Goal: Task Accomplishment & Management: Manage account settings

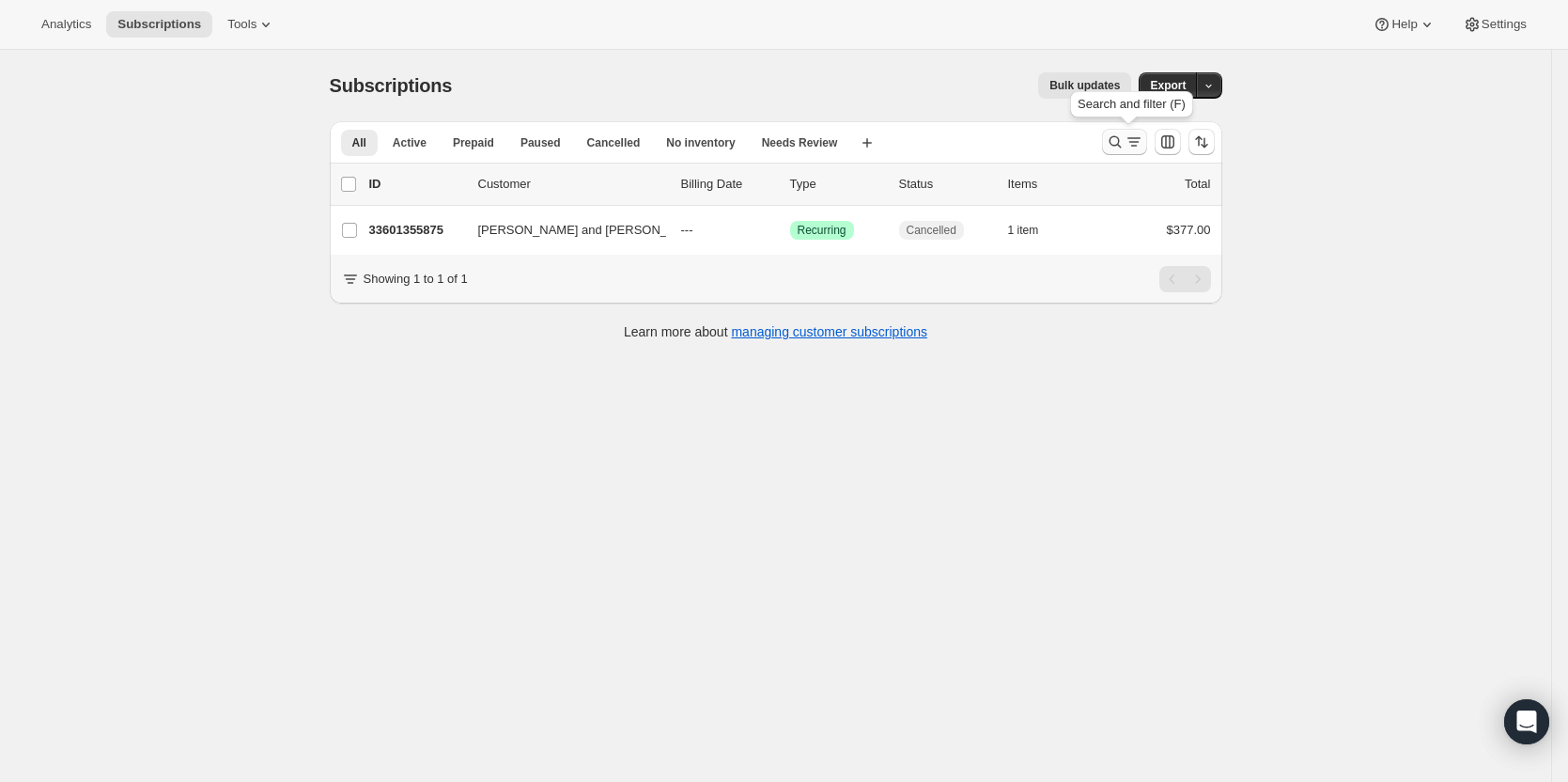
click at [1130, 137] on icon "Search and filter results" at bounding box center [1134, 141] width 19 height 19
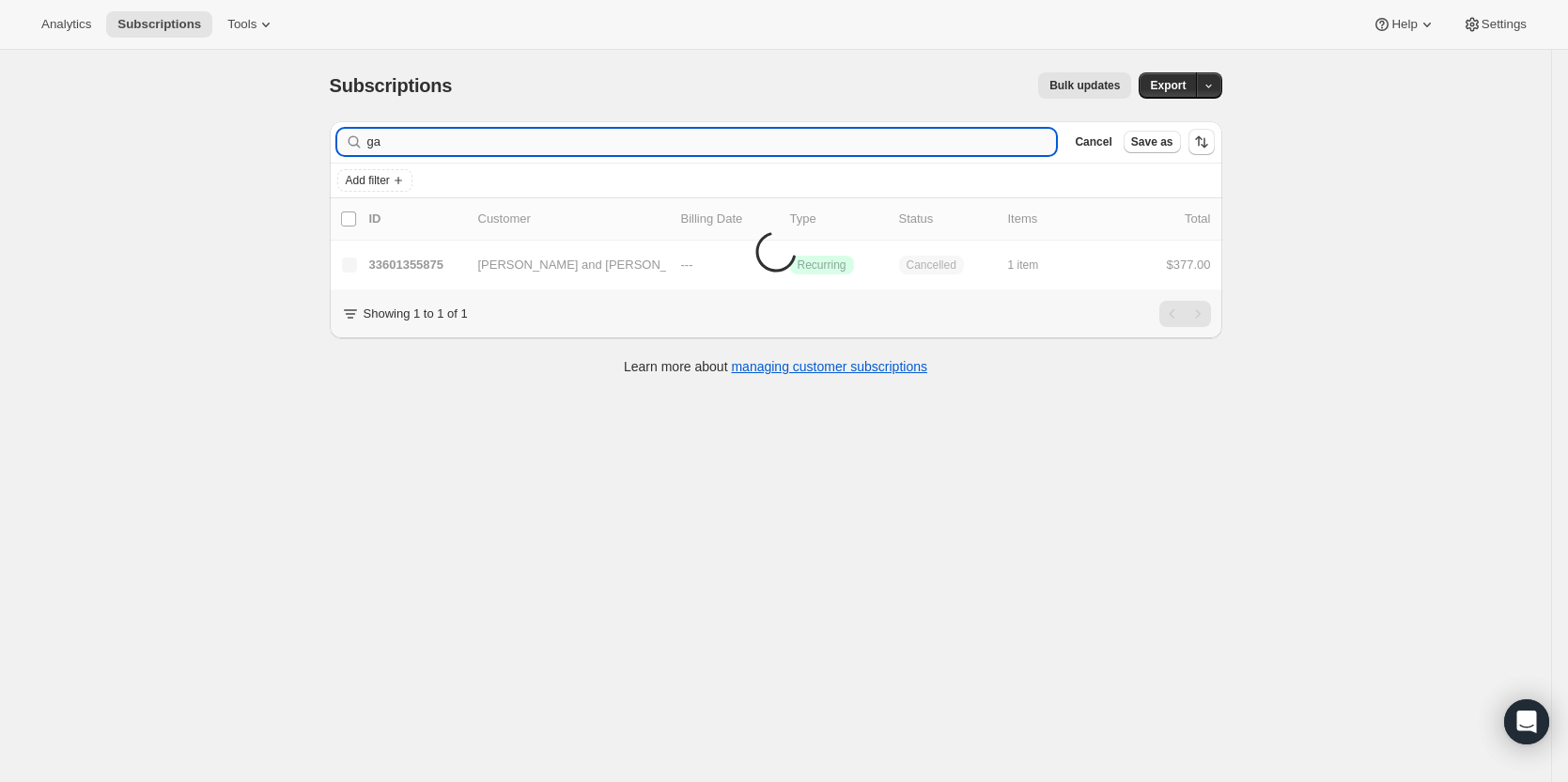
type input "g"
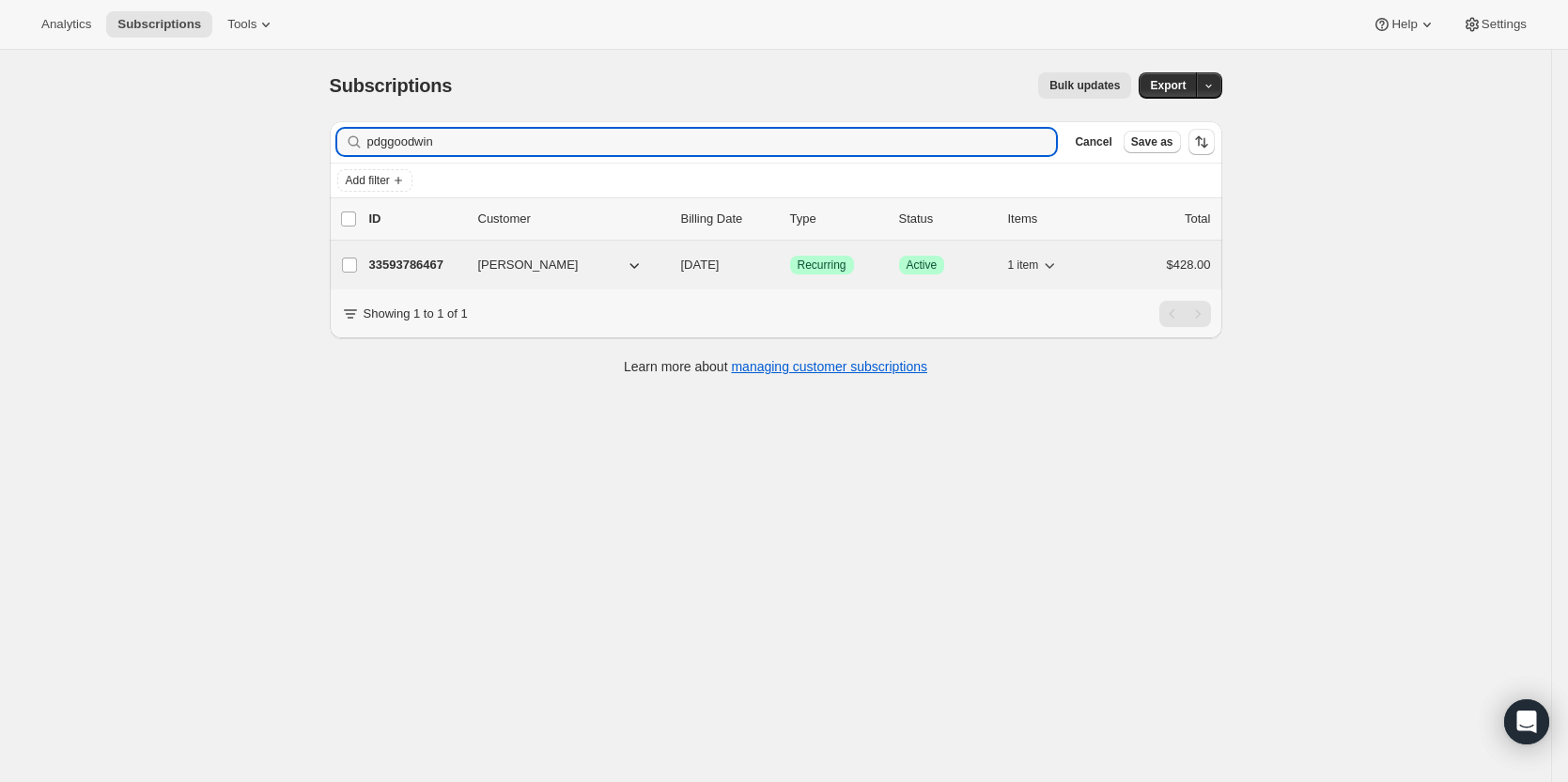
type input "pdggoodwin"
click at [494, 261] on span "[PERSON_NAME]" at bounding box center [528, 265] width 101 height 19
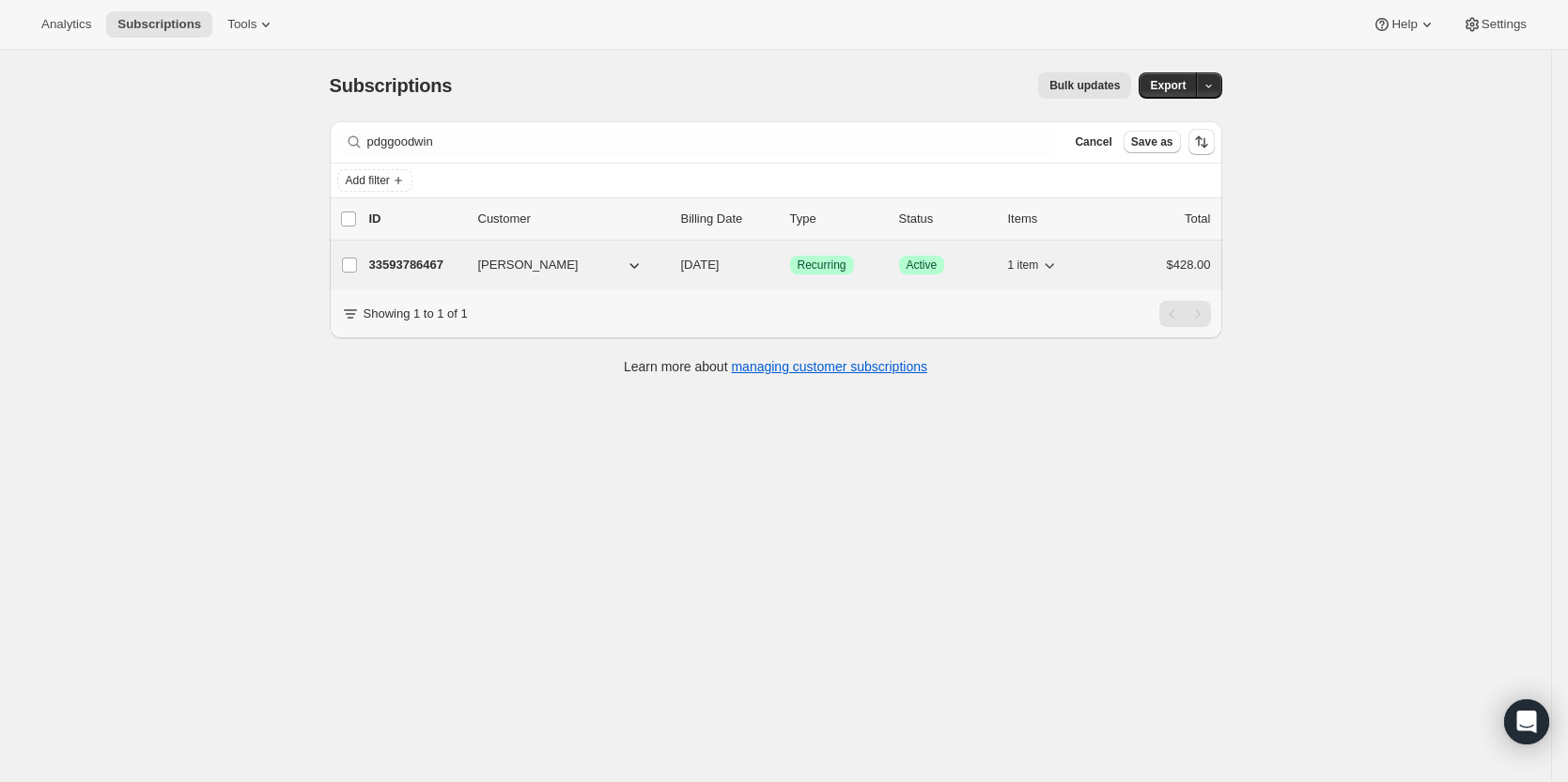
click at [444, 269] on p "33593786467" at bounding box center [416, 265] width 94 height 19
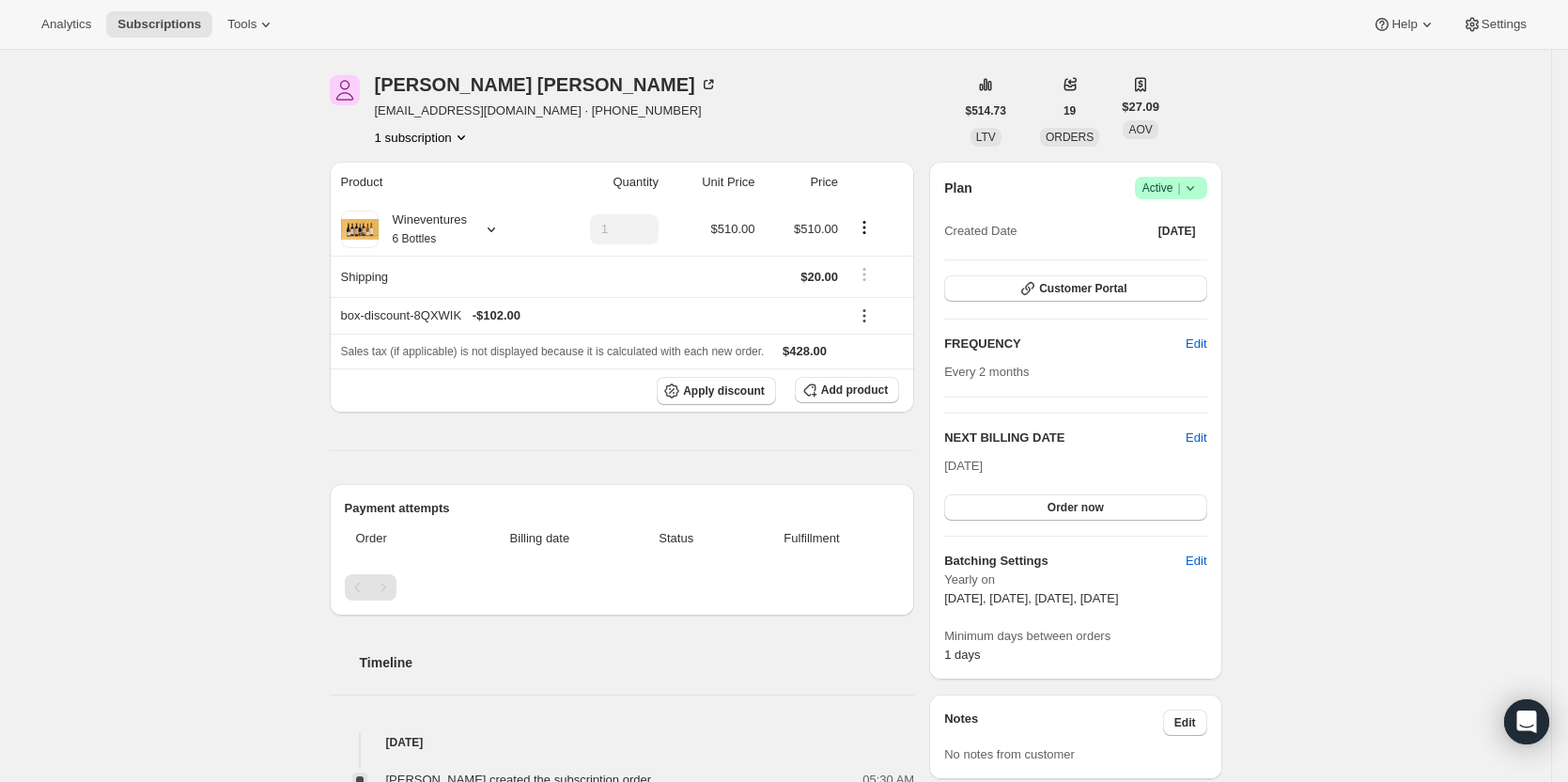
scroll to position [94, 0]
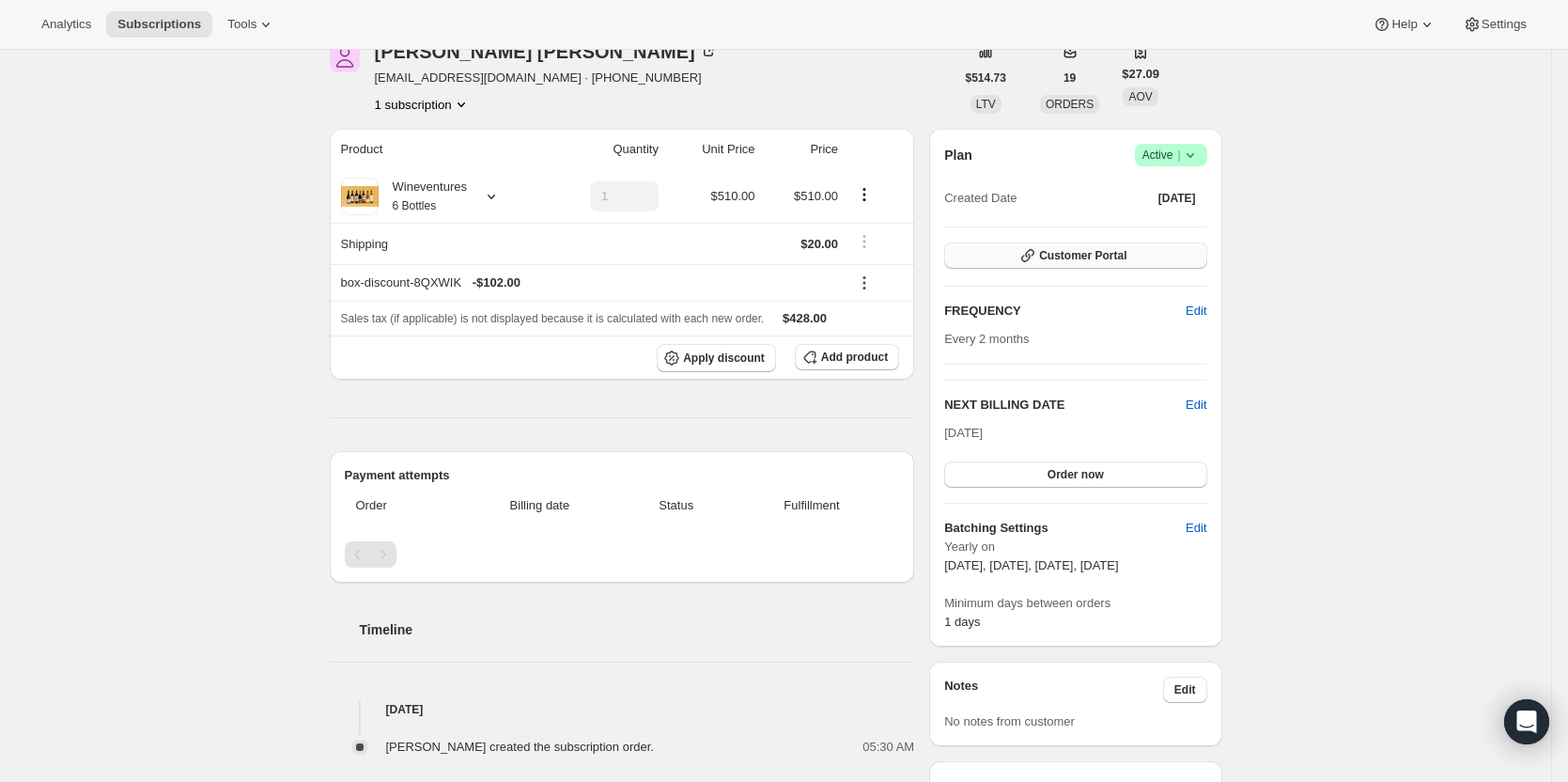
click at [1114, 250] on span "Customer Portal" at bounding box center [1083, 255] width 88 height 15
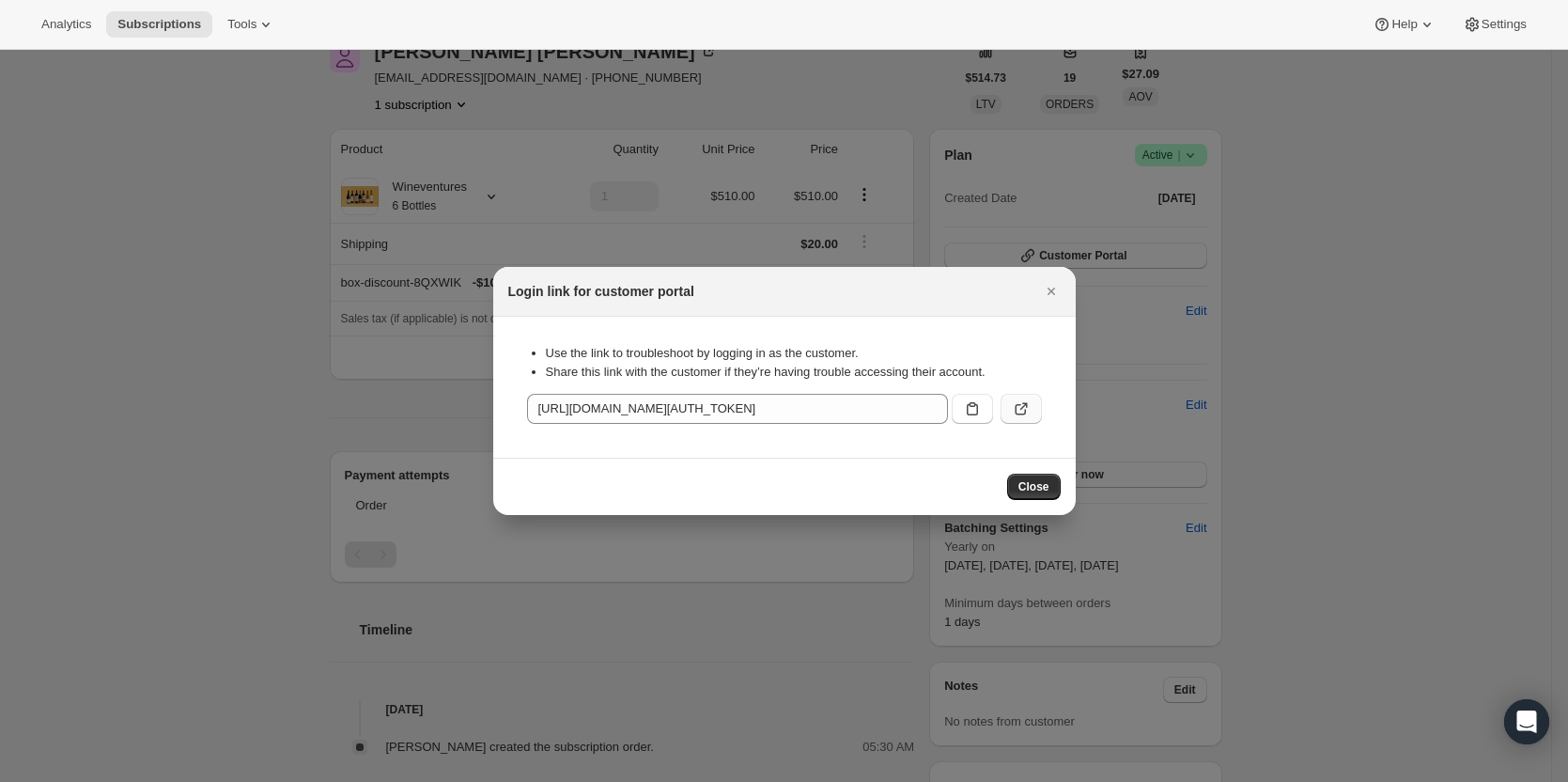
click at [1021, 405] on icon ":r72:" at bounding box center [1021, 408] width 19 height 19
click at [1042, 293] on icon "Close" at bounding box center [1051, 291] width 19 height 19
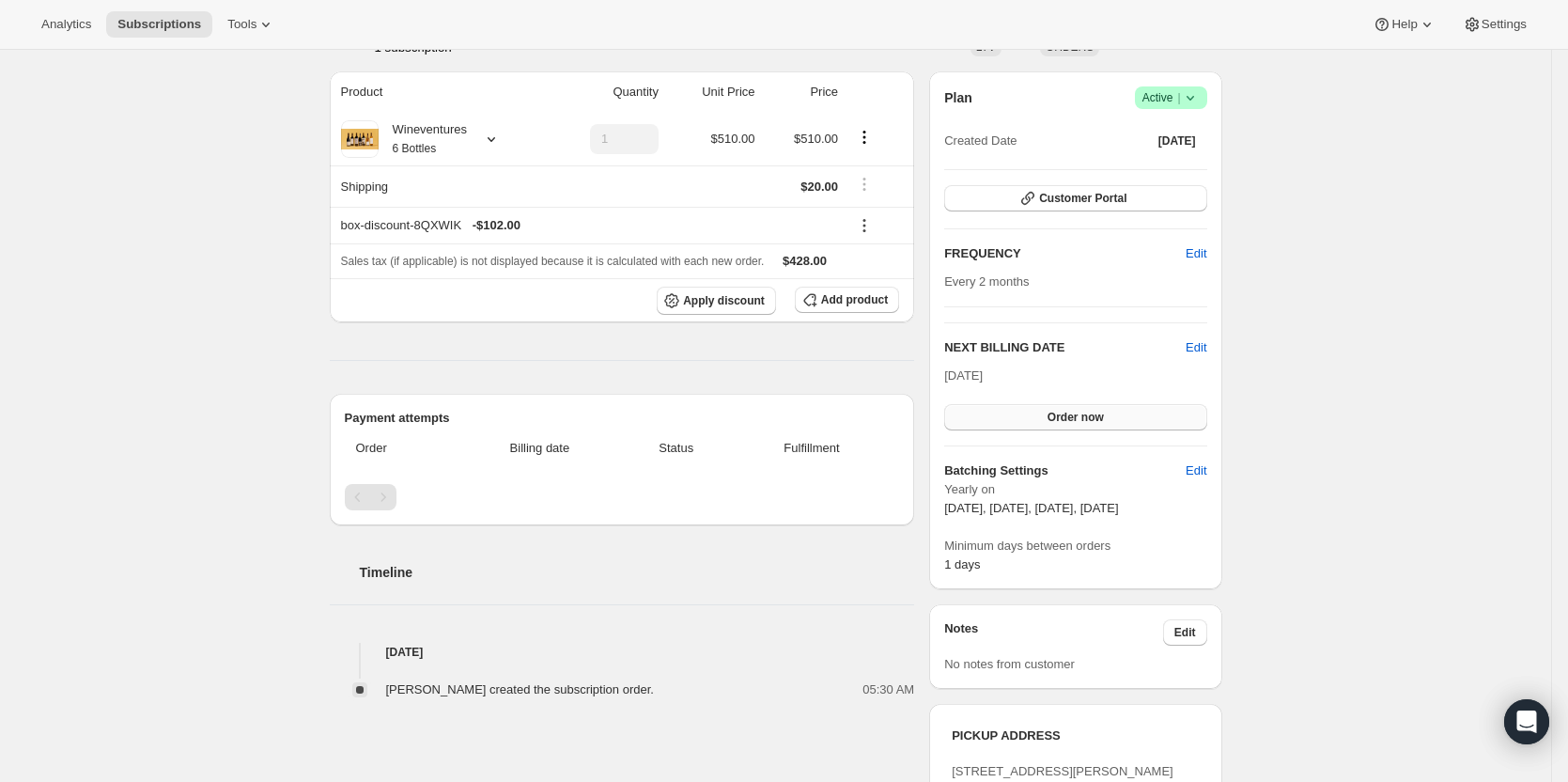
scroll to position [0, 0]
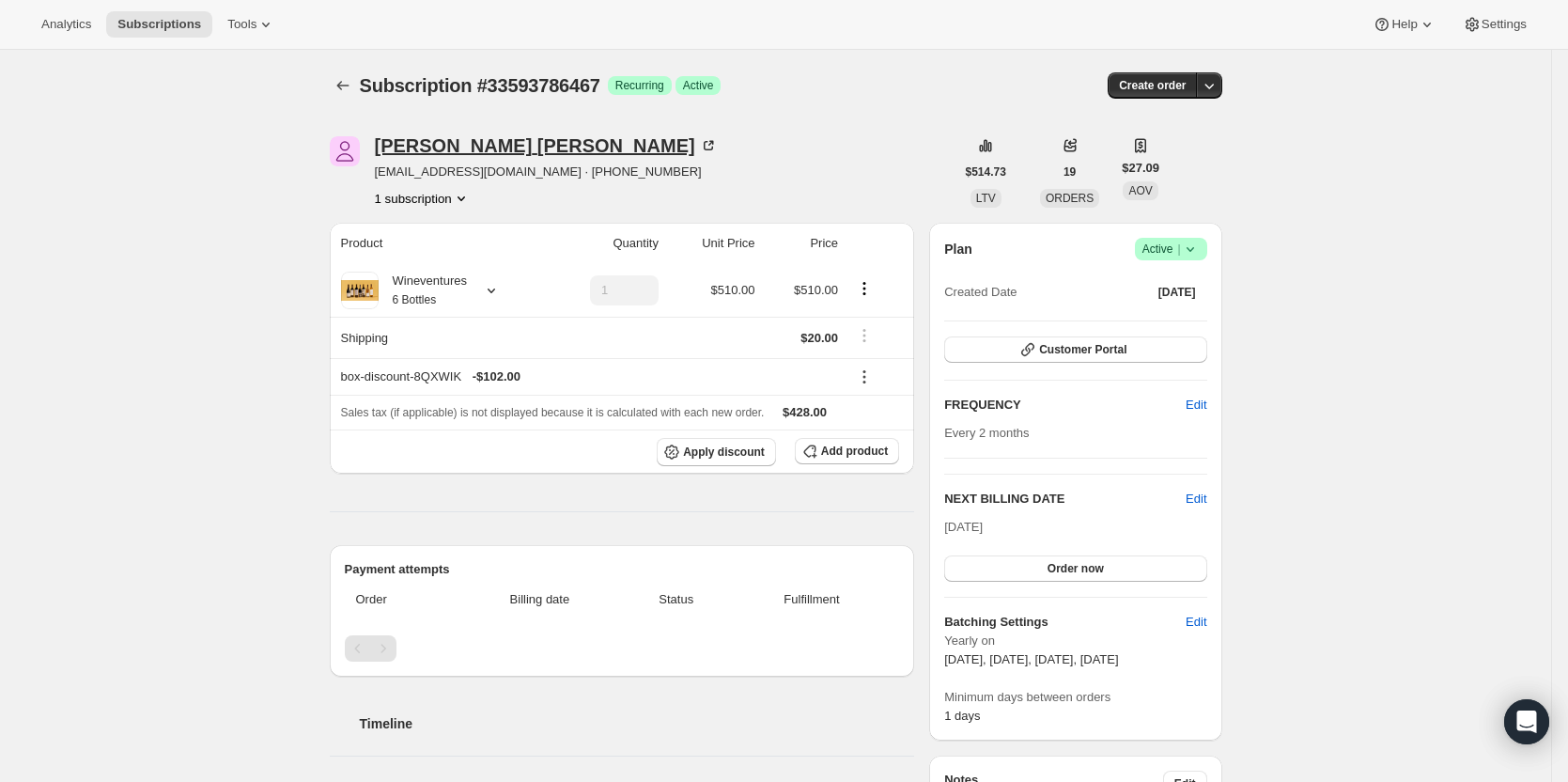
click at [446, 136] on div "[PERSON_NAME]" at bounding box center [546, 145] width 343 height 19
